Goal: Check status: Check status

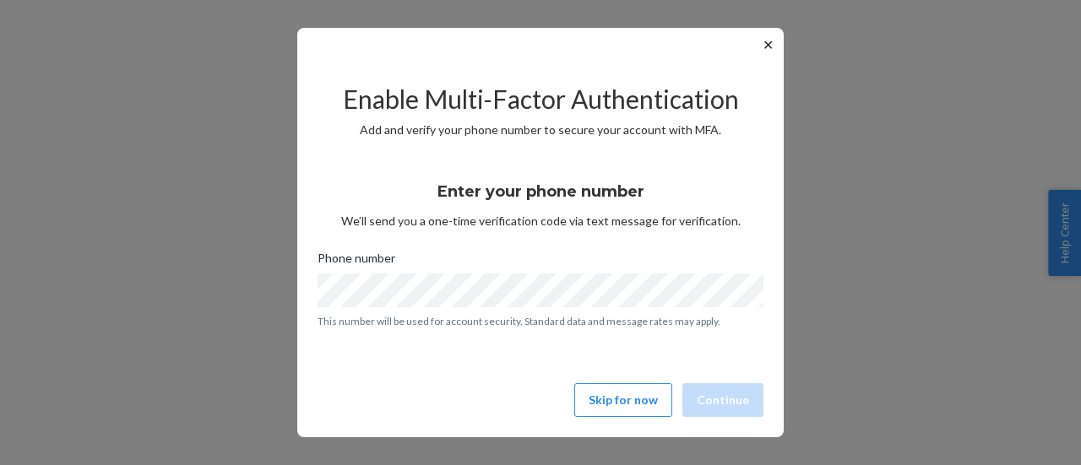
click at [633, 417] on div "Enable Multi-Factor Authentication Add and verify your phone number to secure y…" at bounding box center [540, 243] width 446 height 362
click at [627, 394] on button "Skip for now" at bounding box center [623, 400] width 98 height 34
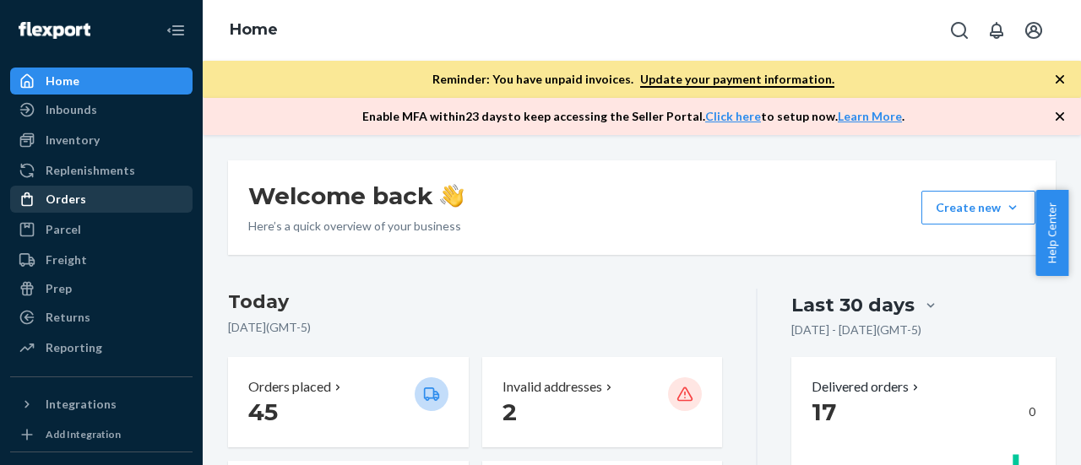
click at [58, 195] on div "Orders" at bounding box center [66, 199] width 41 height 17
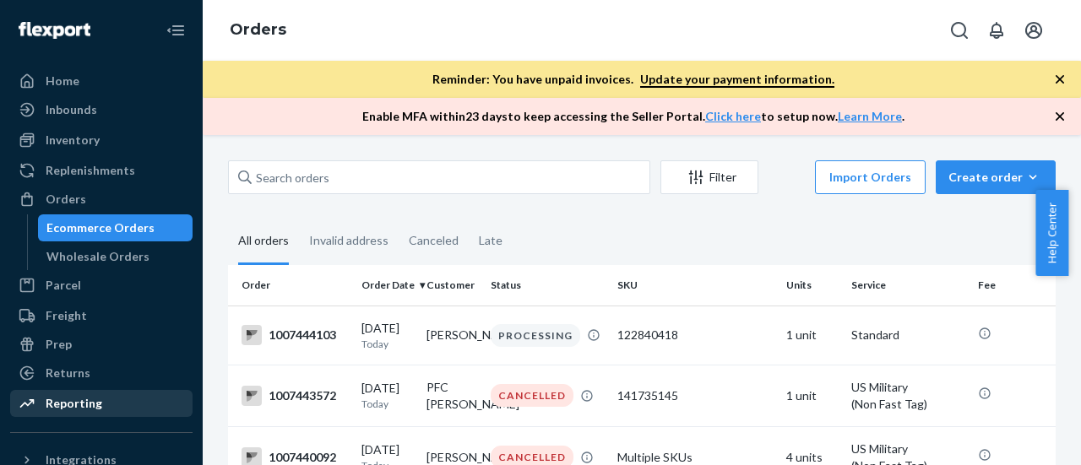
click at [54, 405] on div "Reporting" at bounding box center [74, 403] width 57 height 17
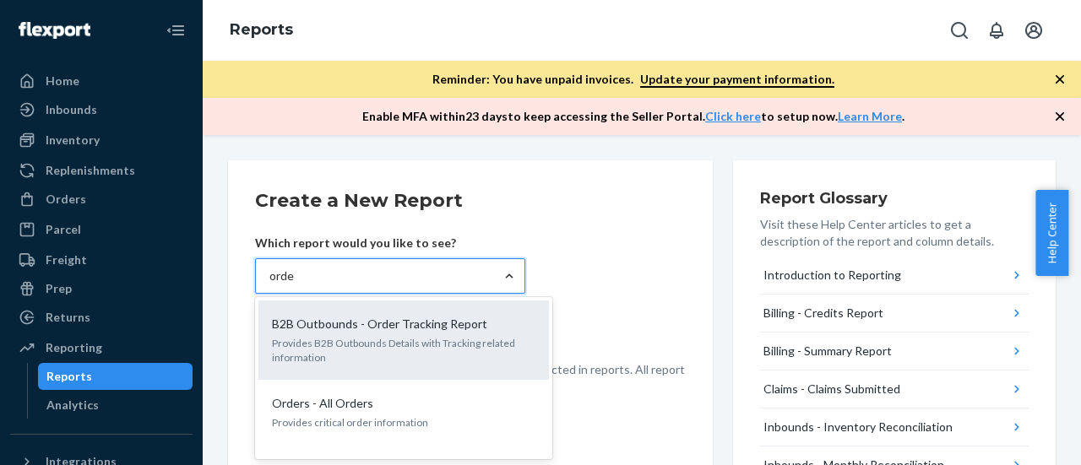
type input "order"
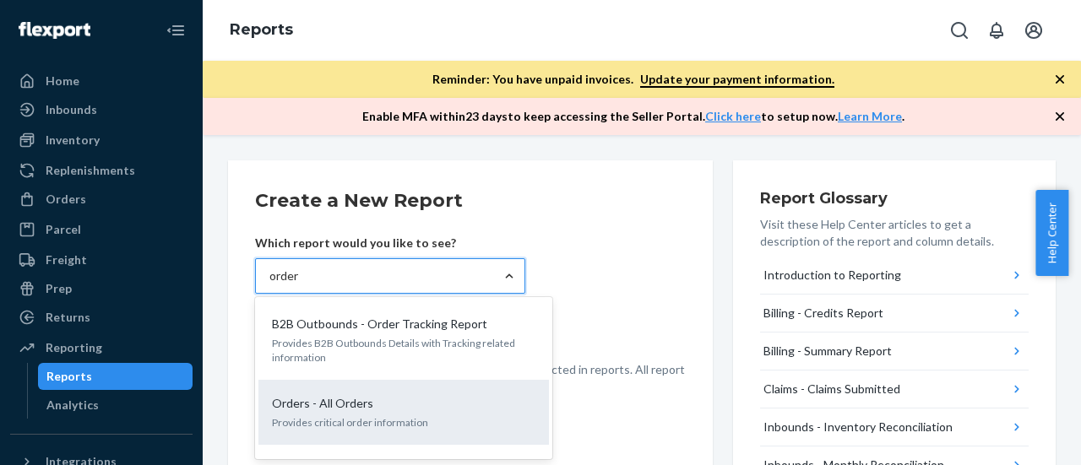
click at [410, 418] on p "Provides critical order information" at bounding box center [403, 422] width 263 height 14
click at [300, 285] on input "order" at bounding box center [284, 276] width 30 height 17
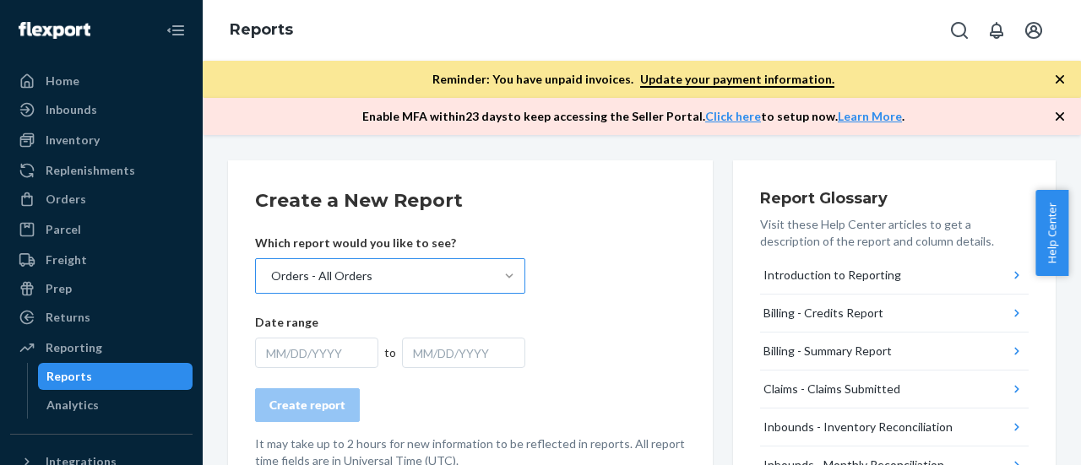
click at [344, 361] on div "MM/DD/YYYY" at bounding box center [316, 353] width 123 height 30
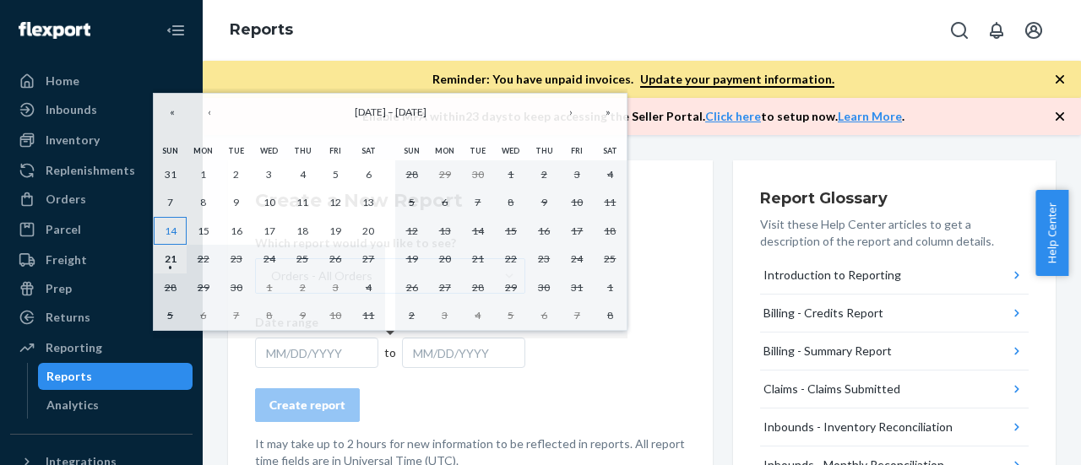
click at [174, 230] on abbr "14" at bounding box center [171, 231] width 12 height 13
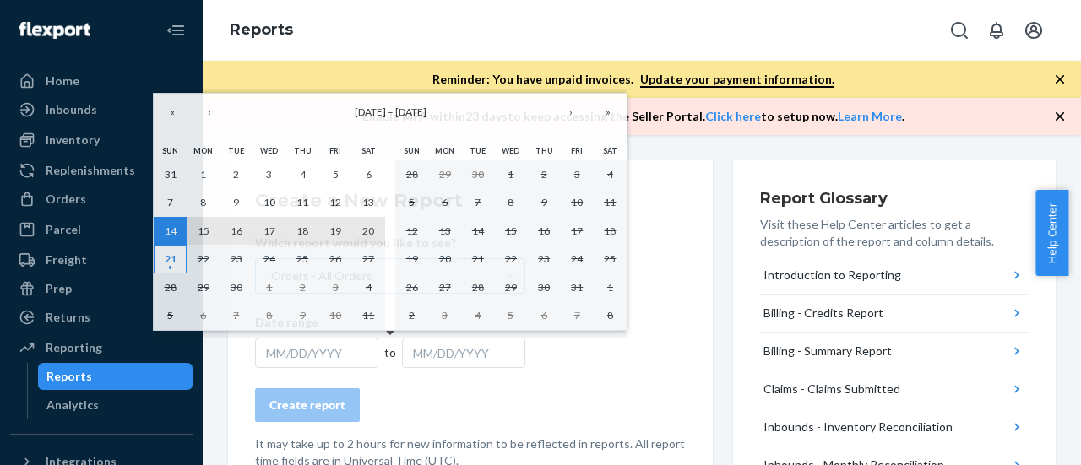
click at [175, 253] on abbr "21" at bounding box center [171, 258] width 12 height 13
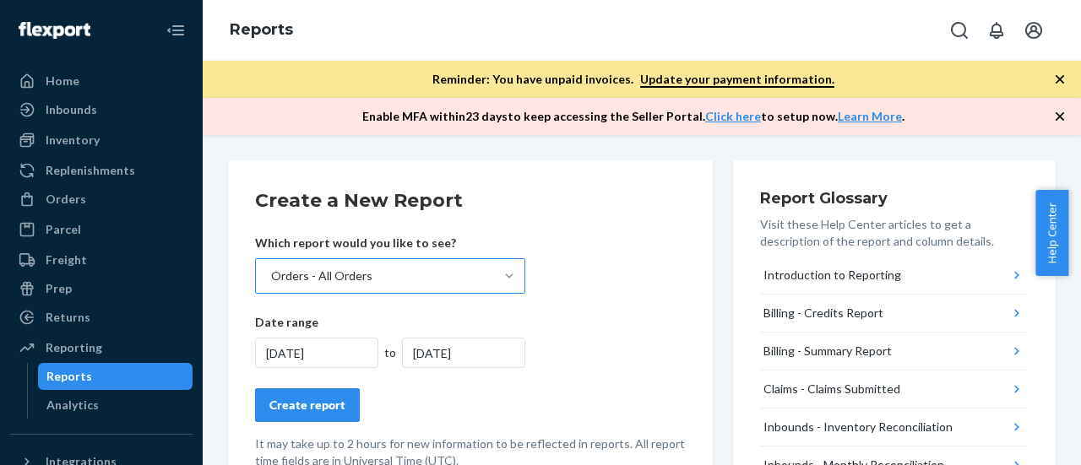
click at [292, 397] on div "Create report" at bounding box center [307, 405] width 76 height 17
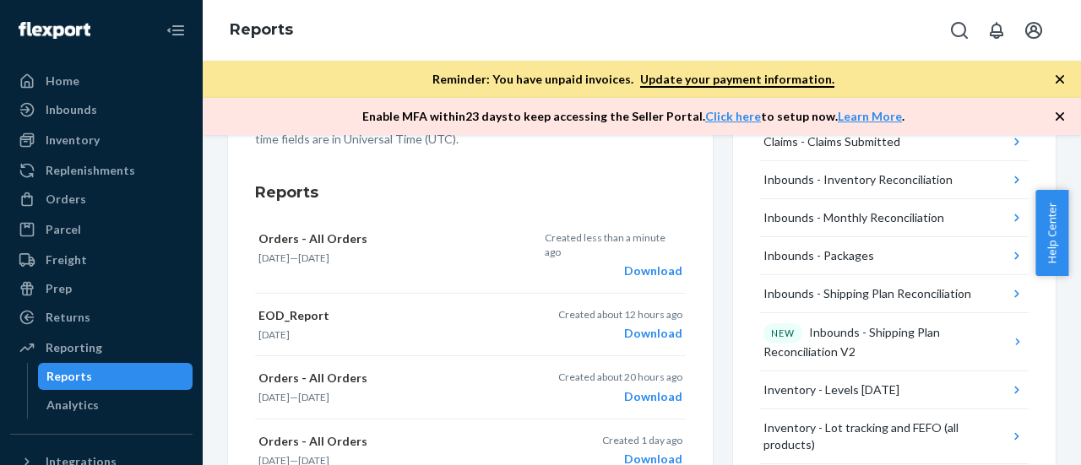
scroll to position [225, 0]
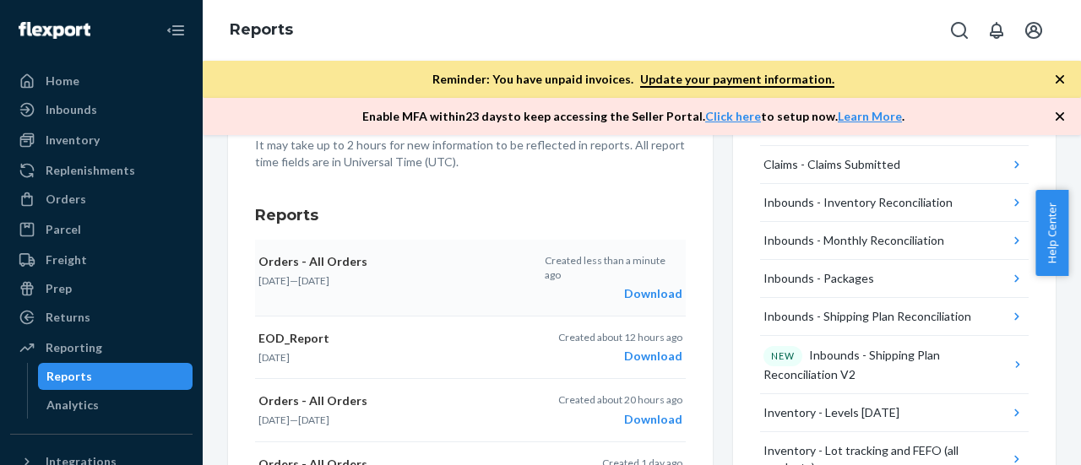
click at [627, 290] on div "Download" at bounding box center [613, 293] width 137 height 17
click at [56, 208] on div "Orders" at bounding box center [101, 199] width 179 height 24
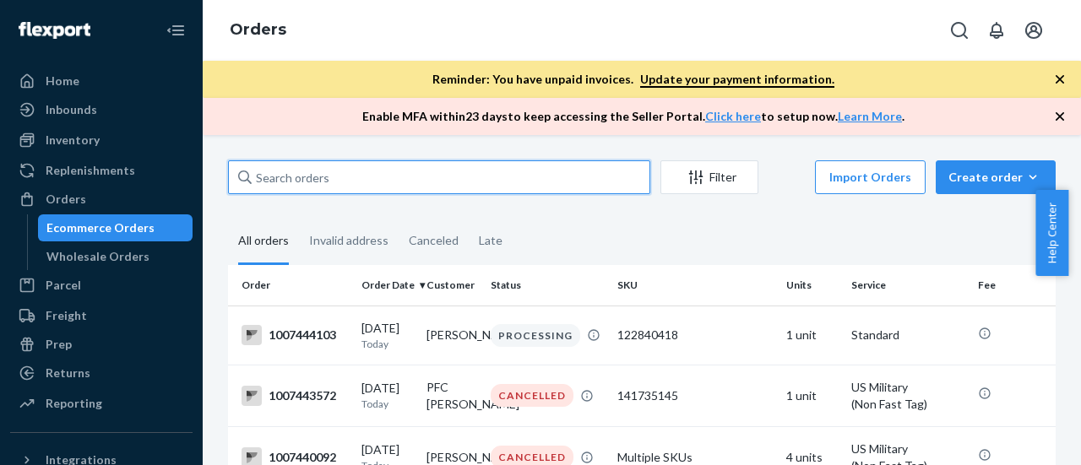
click at [317, 178] on input "text" at bounding box center [439, 177] width 422 height 34
paste input "1007440092"
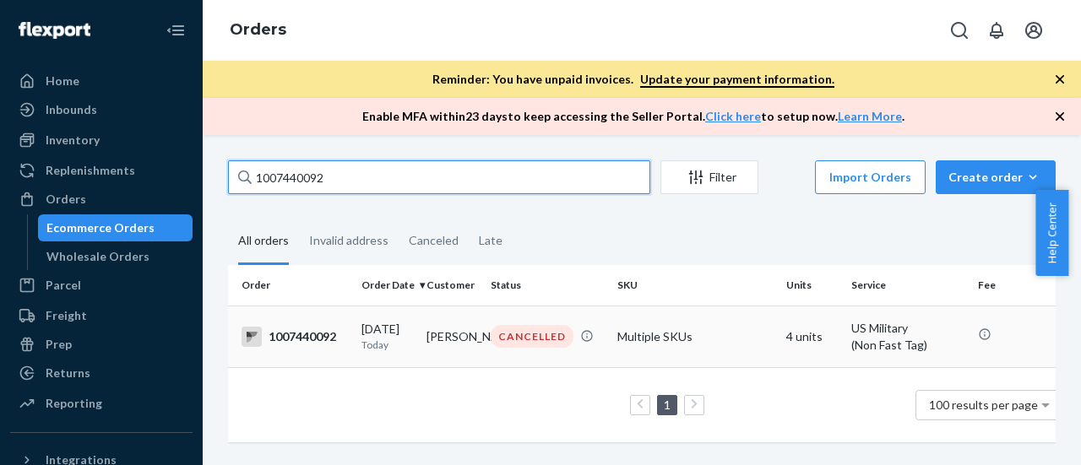
type input "1007440092"
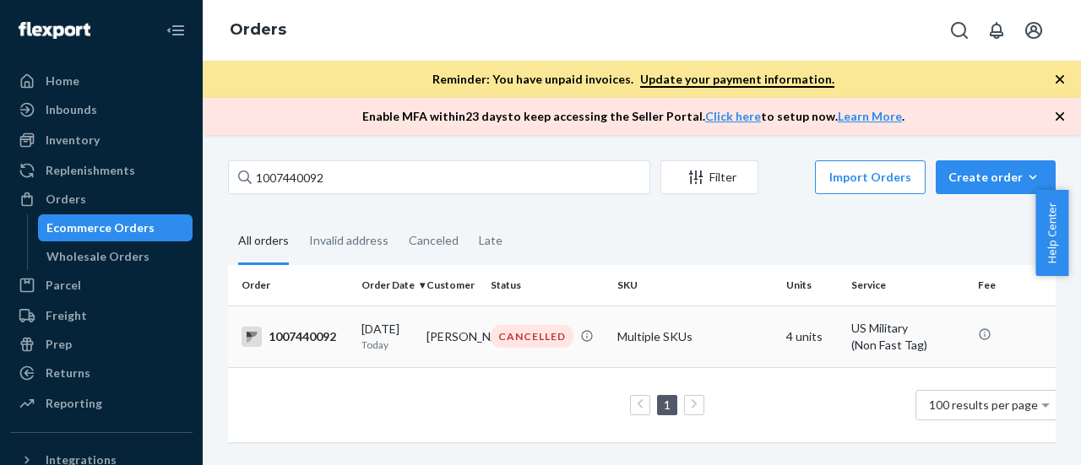
click at [318, 335] on div "1007440092" at bounding box center [294, 337] width 106 height 20
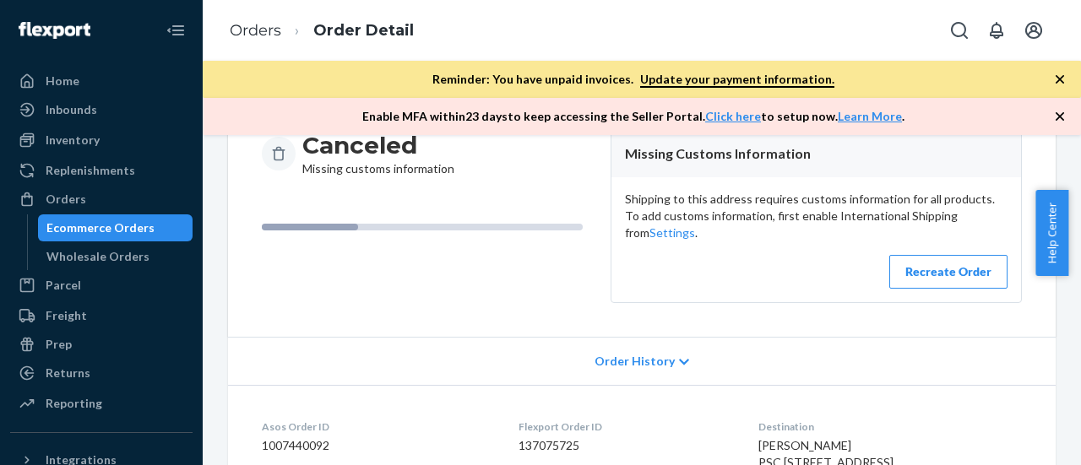
scroll to position [187, 0]
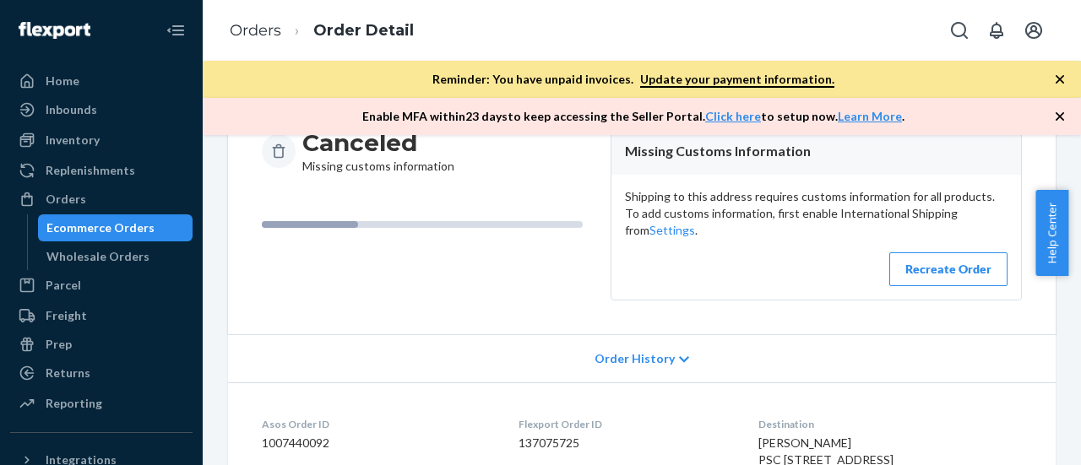
click at [621, 357] on span "Order History" at bounding box center [634, 358] width 80 height 17
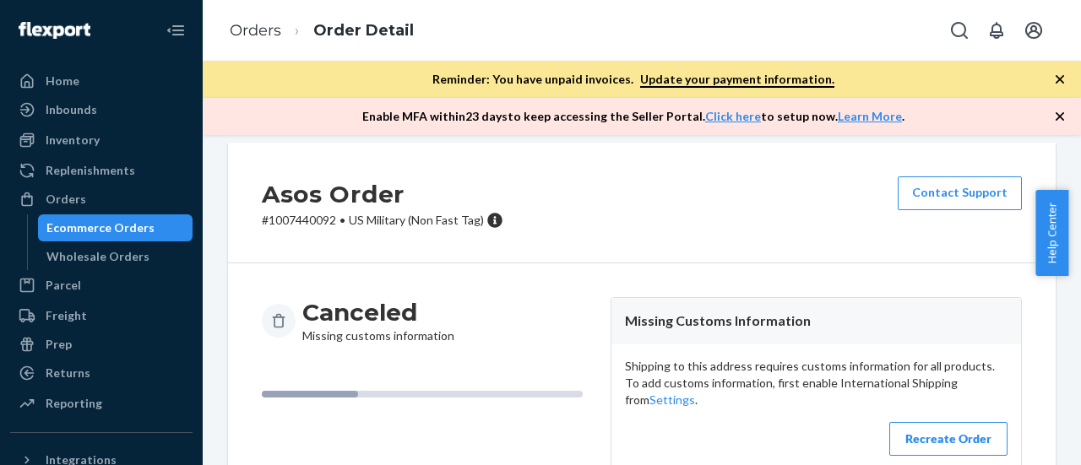
scroll to position [0, 0]
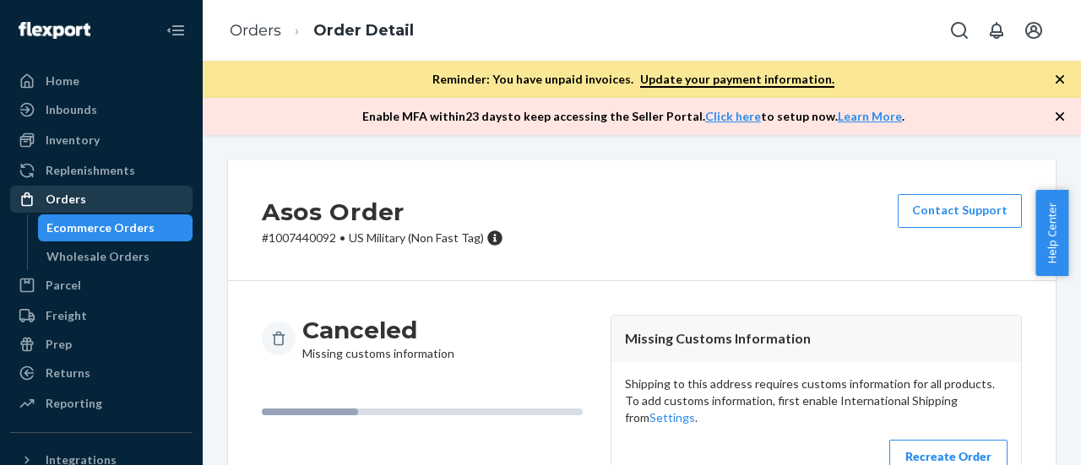
click at [69, 203] on div "Orders" at bounding box center [66, 199] width 41 height 17
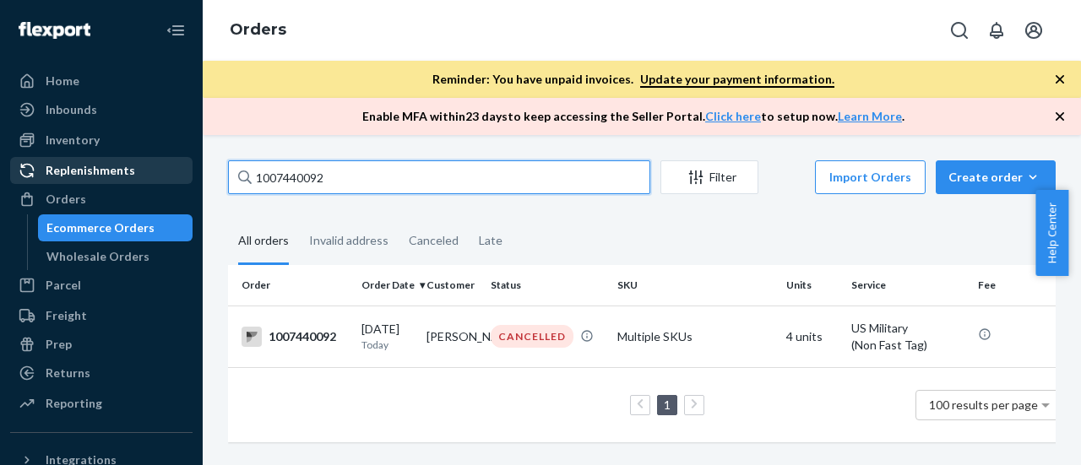
drag, startPoint x: 367, startPoint y: 179, endPoint x: 155, endPoint y: 163, distance: 212.5
click at [155, 163] on div "Home Inbounds Shipping Plans Problems Inventory Products Branded Packaging Repl…" at bounding box center [540, 232] width 1081 height 465
paste input "30519"
type input "1007430519"
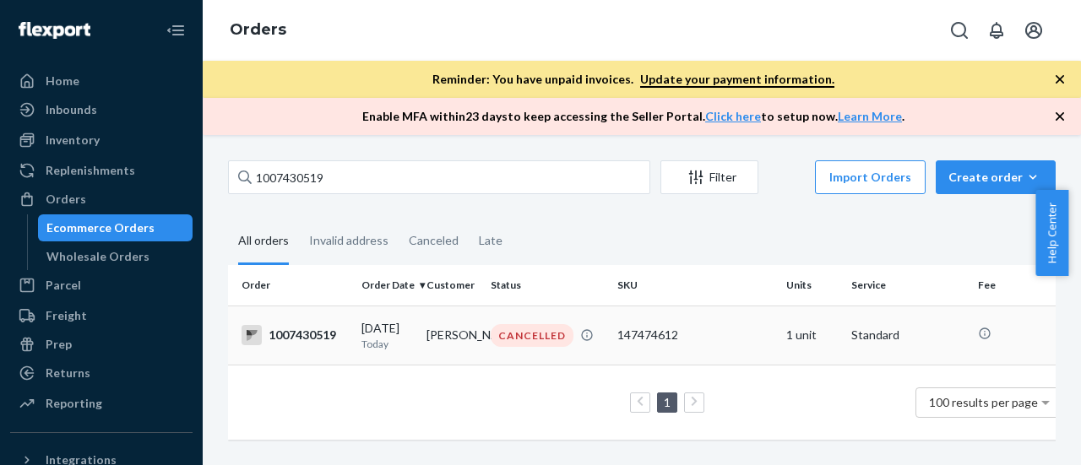
click at [298, 326] on div "1007430519" at bounding box center [294, 335] width 106 height 20
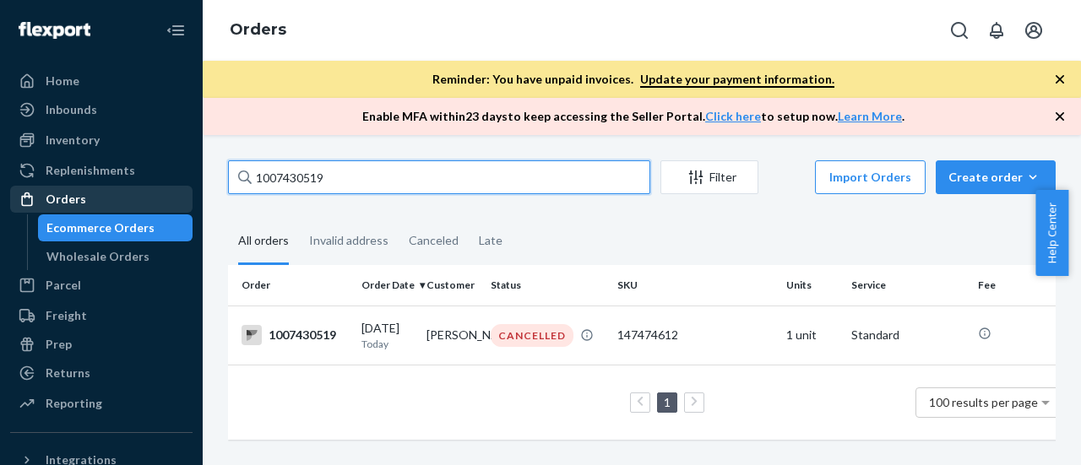
drag, startPoint x: 353, startPoint y: 177, endPoint x: 169, endPoint y: 188, distance: 184.4
click at [169, 188] on div "Home Inbounds Shipping Plans Problems Inventory Products Branded Packaging Repl…" at bounding box center [540, 232] width 1081 height 465
paste input "19941"
type input "1007419941"
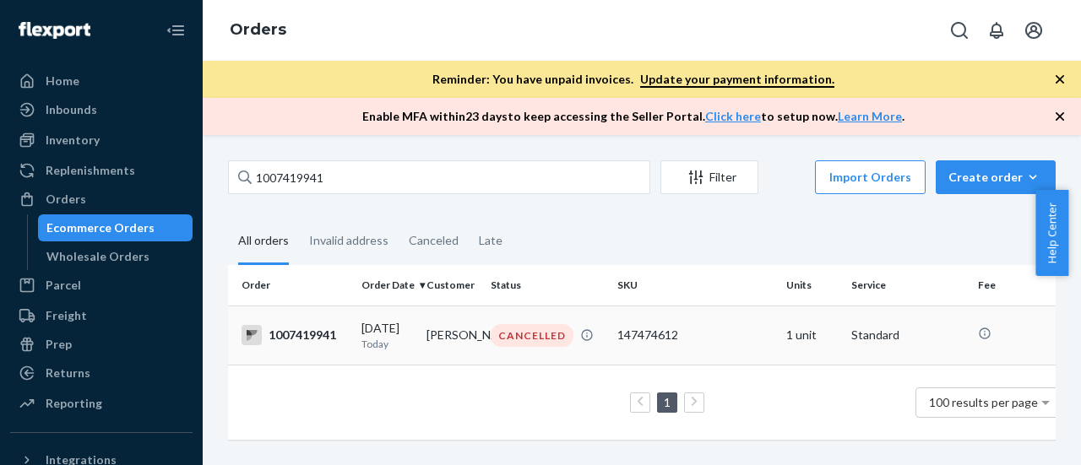
click at [305, 338] on div "1007419941" at bounding box center [294, 335] width 106 height 20
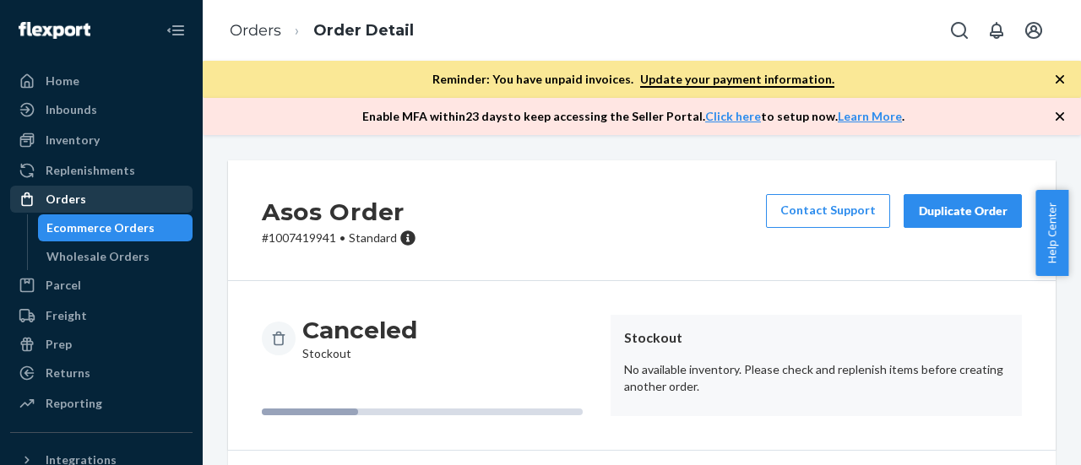
click at [79, 199] on div "Orders" at bounding box center [66, 199] width 41 height 17
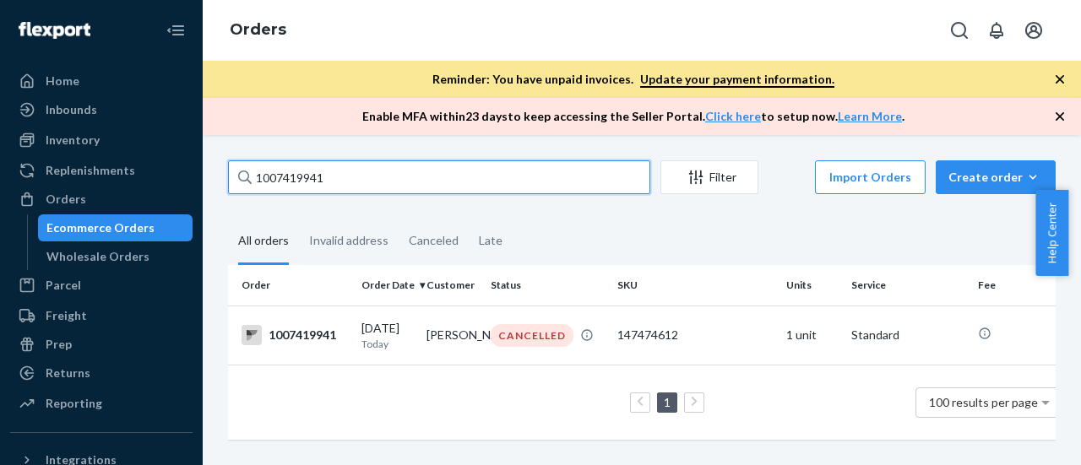
drag, startPoint x: 343, startPoint y: 176, endPoint x: 206, endPoint y: 193, distance: 137.7
click at [206, 193] on div "1007419941 Filter Import Orders Create order Ecommerce order Removal order All …" at bounding box center [642, 300] width 878 height 330
paste input "08753"
type input "1007408753"
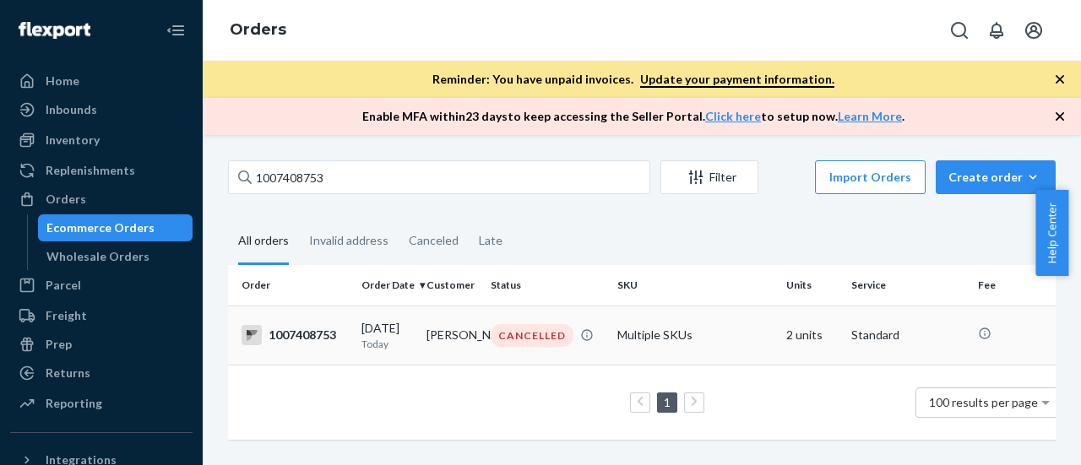
click at [295, 334] on div "1007408753" at bounding box center [294, 335] width 106 height 20
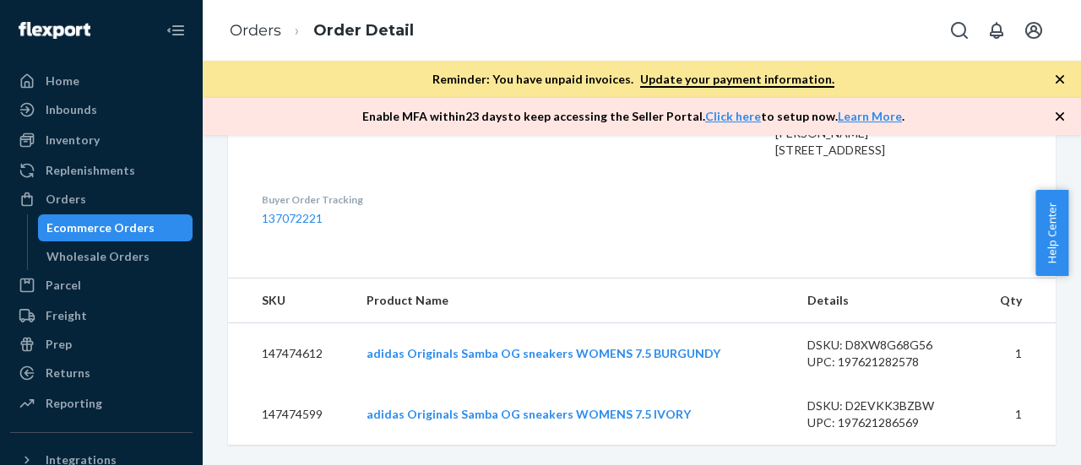
scroll to position [475, 0]
click at [75, 204] on div "Orders" at bounding box center [66, 199] width 41 height 17
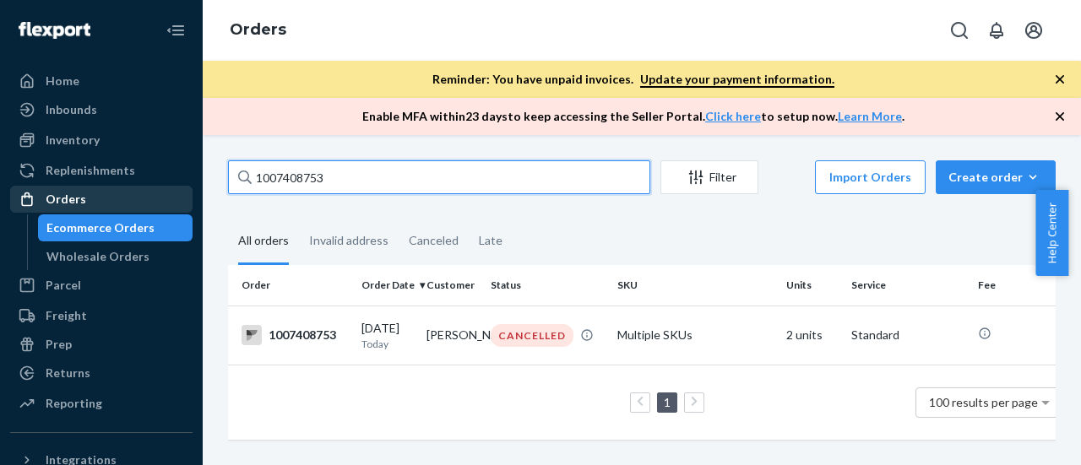
drag, startPoint x: 334, startPoint y: 175, endPoint x: 160, endPoint y: 207, distance: 176.0
click at [160, 207] on div "Home Inbounds Shipping Plans Problems Inventory Products Branded Packaging Repl…" at bounding box center [540, 232] width 1081 height 465
paste input "4079"
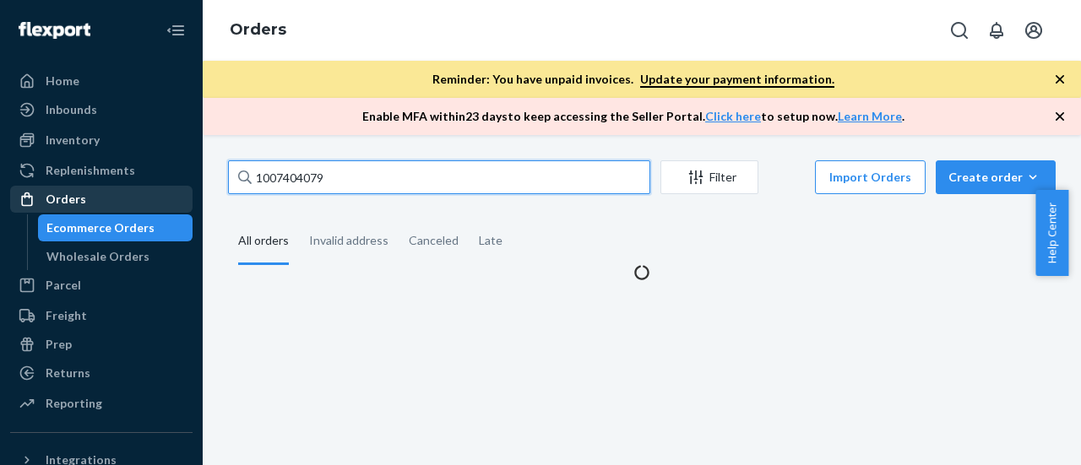
type input "1007404079"
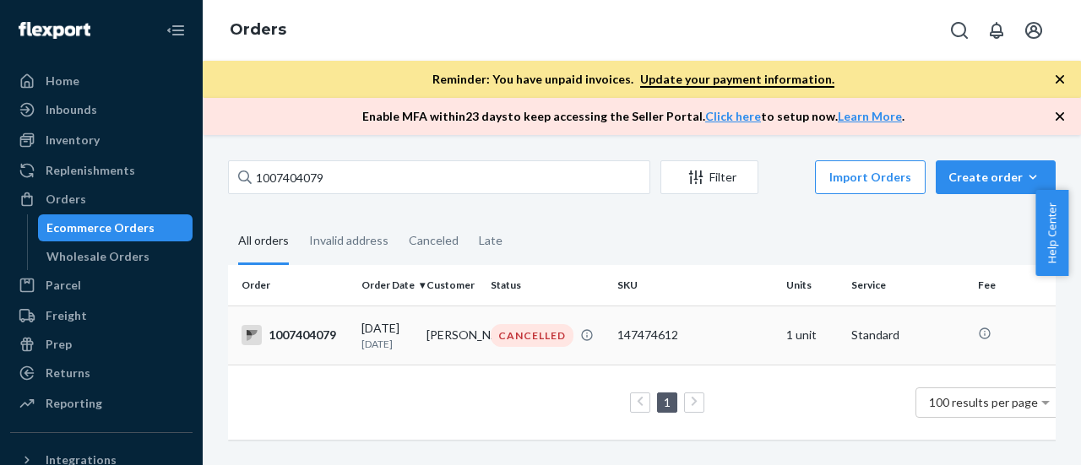
click at [300, 341] on div "1007404079" at bounding box center [294, 335] width 106 height 20
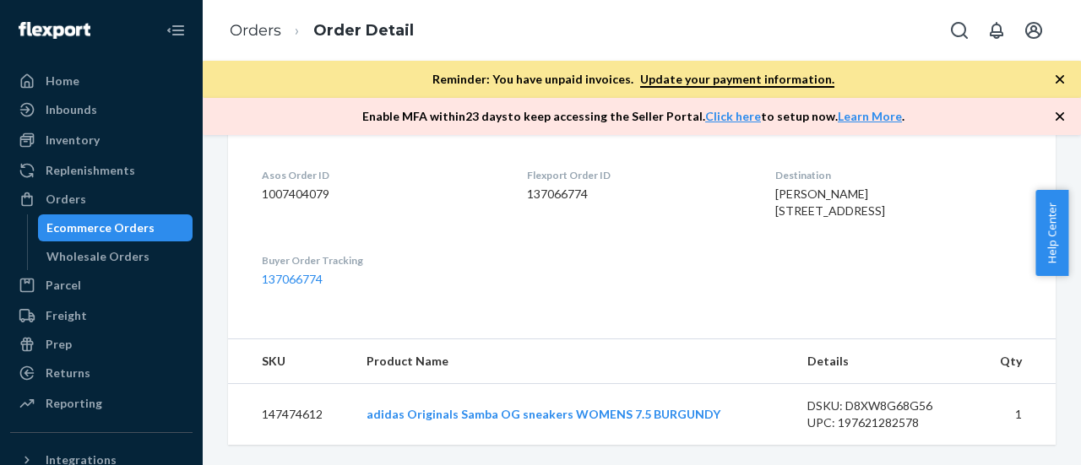
scroll to position [397, 0]
click at [281, 416] on td "147474612" at bounding box center [290, 415] width 125 height 62
copy td "147474612"
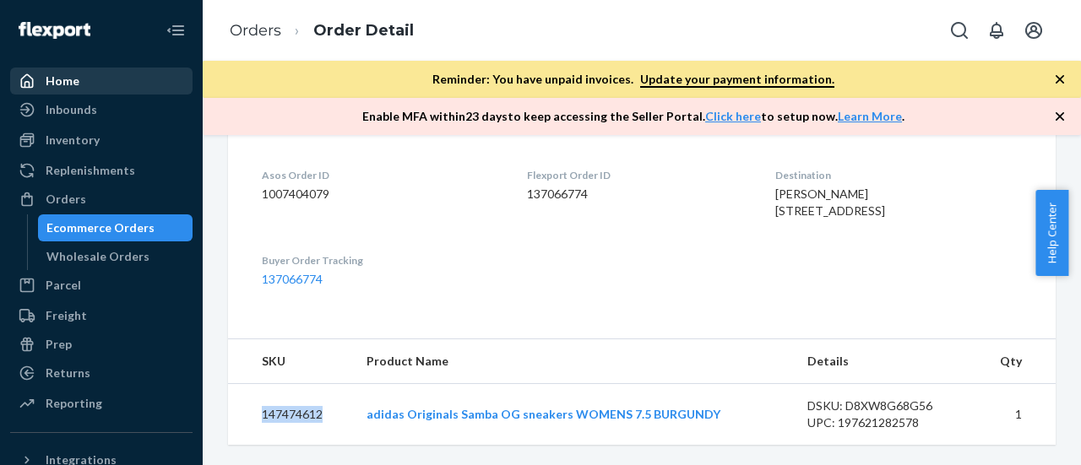
click at [73, 80] on div "Home" at bounding box center [63, 81] width 34 height 17
